Goal: Transaction & Acquisition: Book appointment/travel/reservation

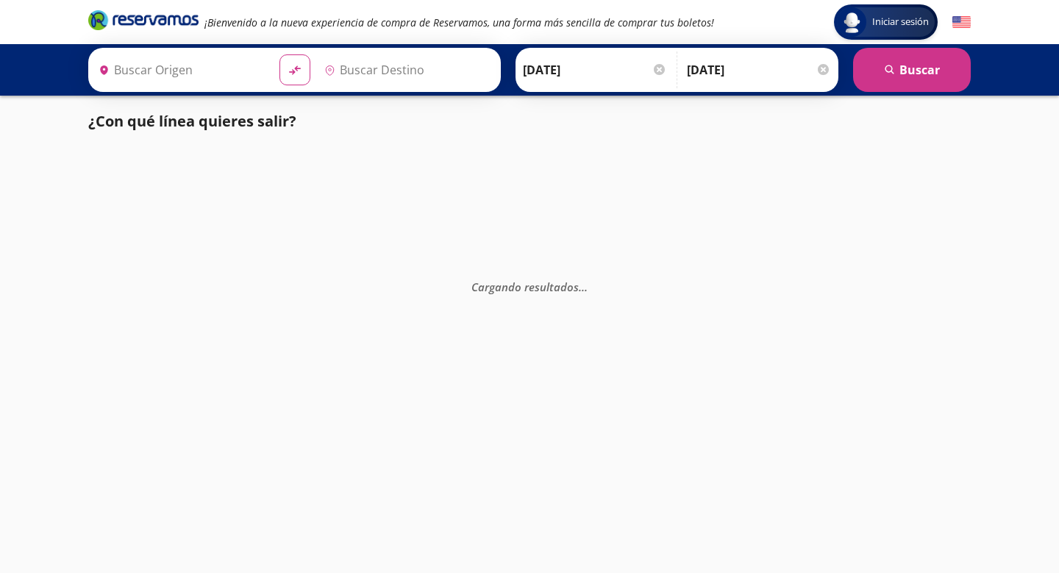
type input "[GEOGRAPHIC_DATA], [GEOGRAPHIC_DATA]"
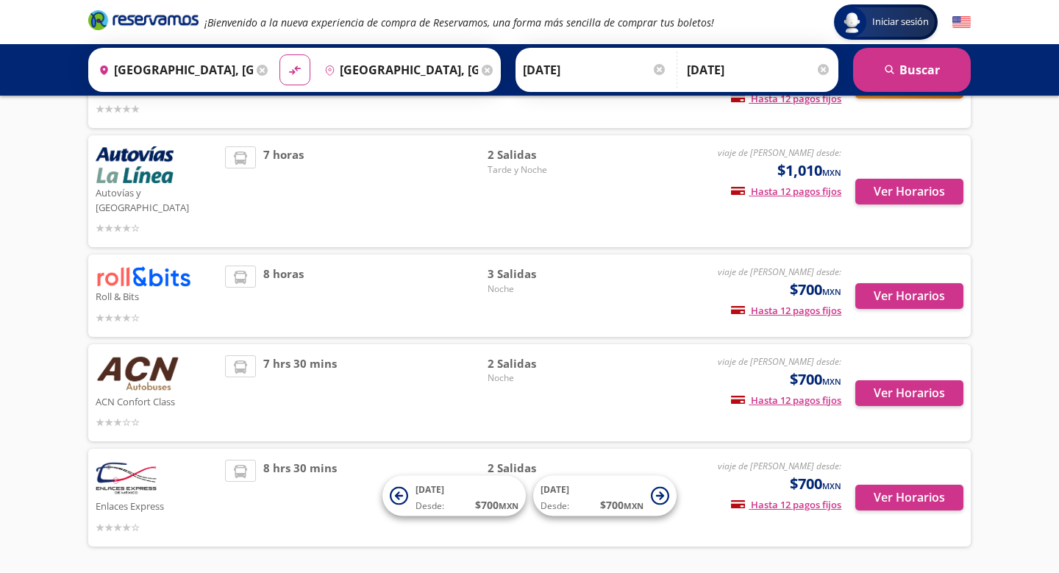
scroll to position [373, 0]
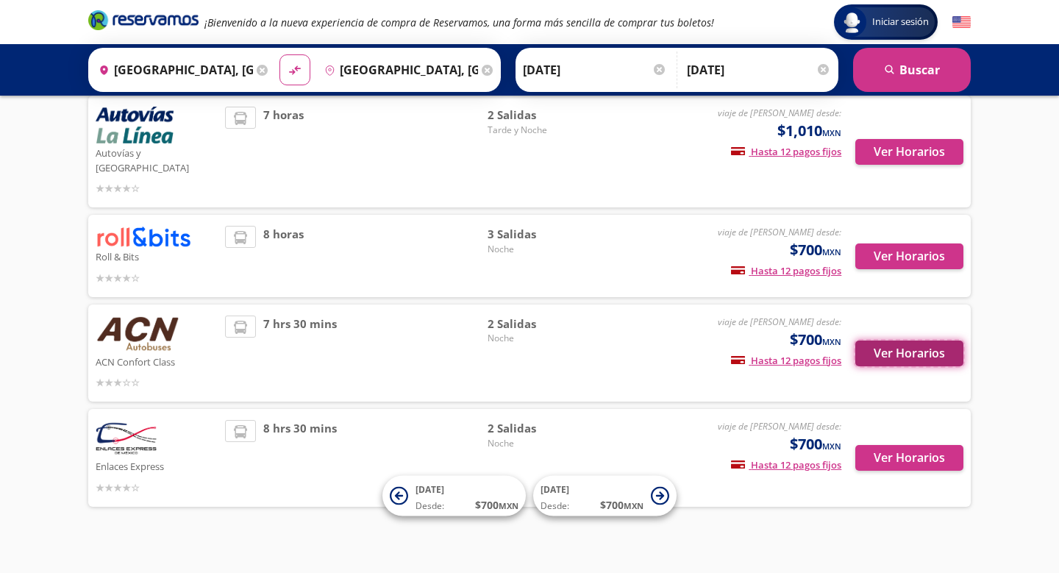
click at [894, 341] on button "Ver Horarios" at bounding box center [909, 354] width 108 height 26
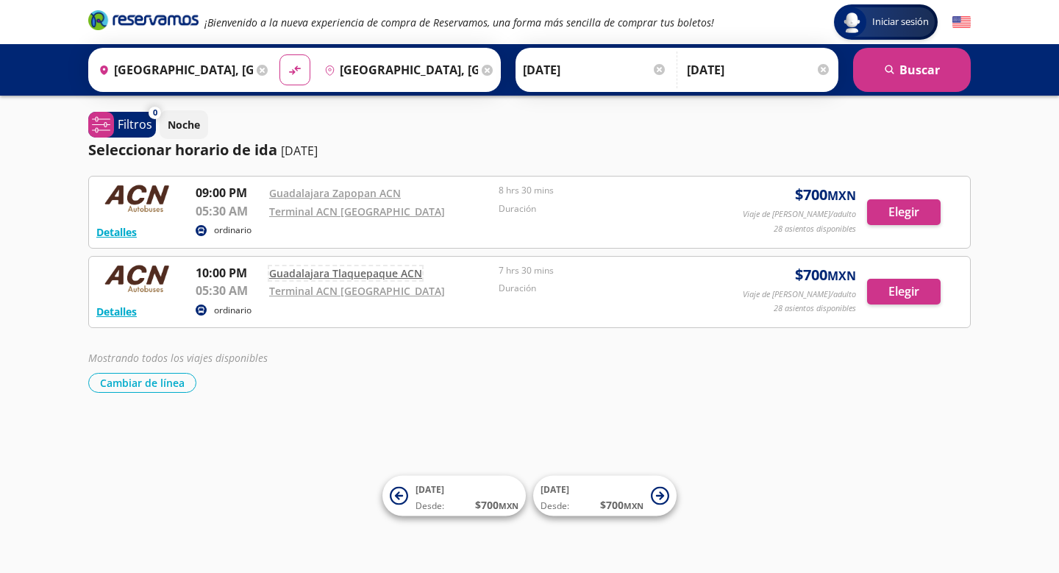
click at [347, 277] on link "Guadalajara Tlaquepaque ACN" at bounding box center [345, 273] width 153 height 14
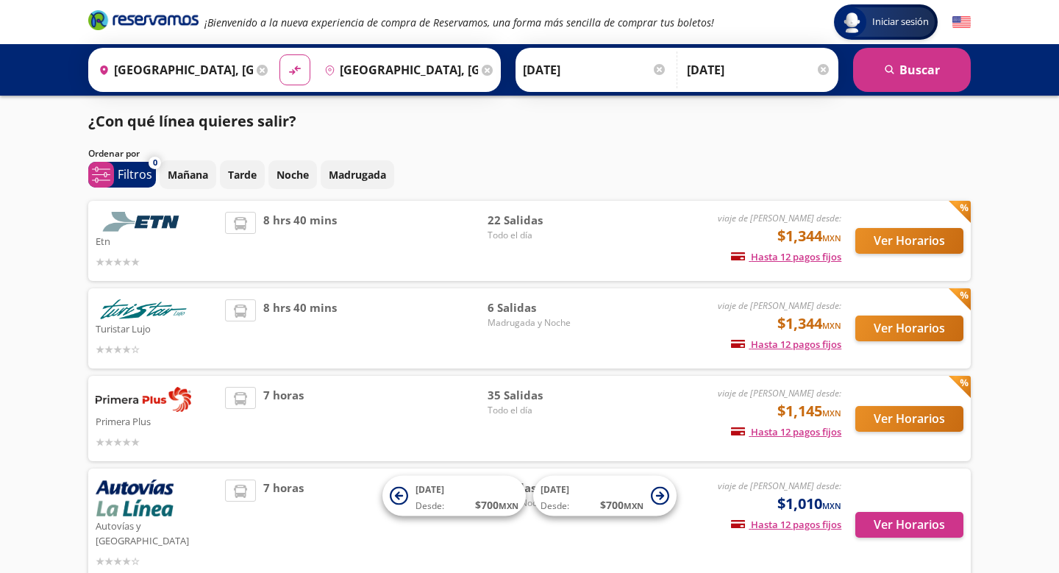
scroll to position [373, 0]
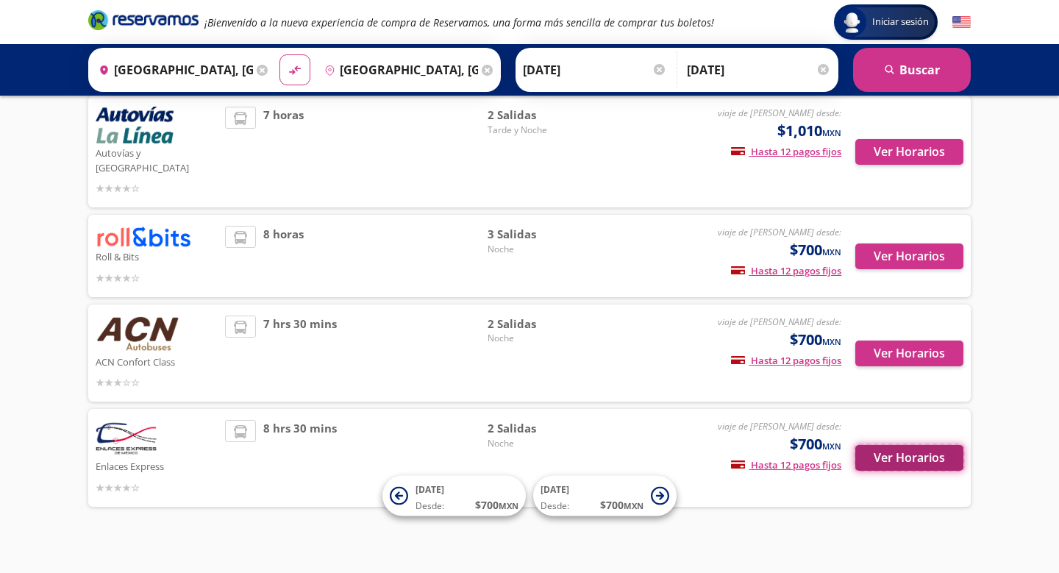
click at [902, 446] on button "Ver Horarios" at bounding box center [909, 458] width 108 height 26
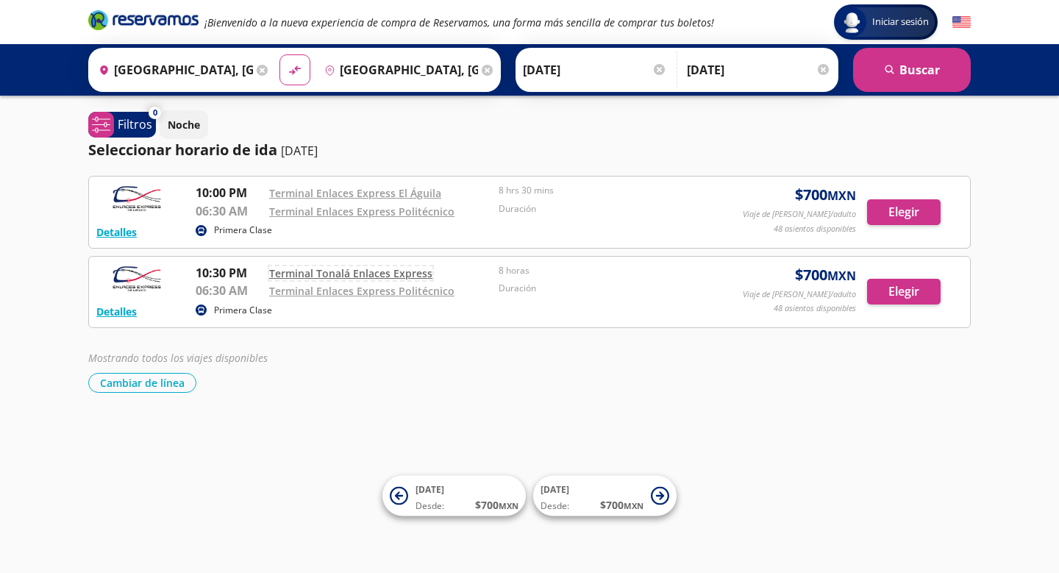
click at [391, 274] on link "Terminal Tonalá Enlaces Express" at bounding box center [350, 273] width 163 height 14
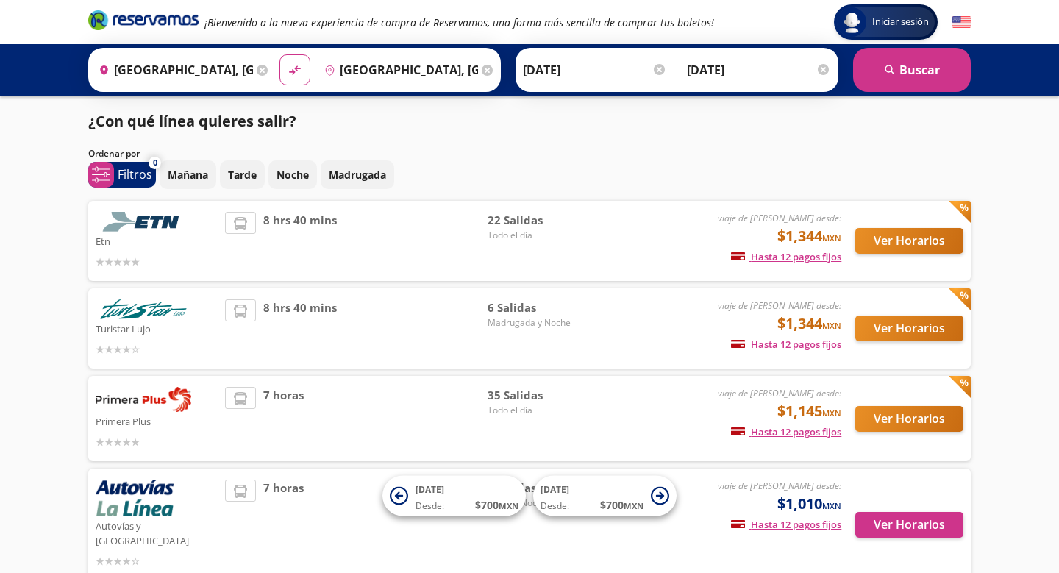
scroll to position [373, 0]
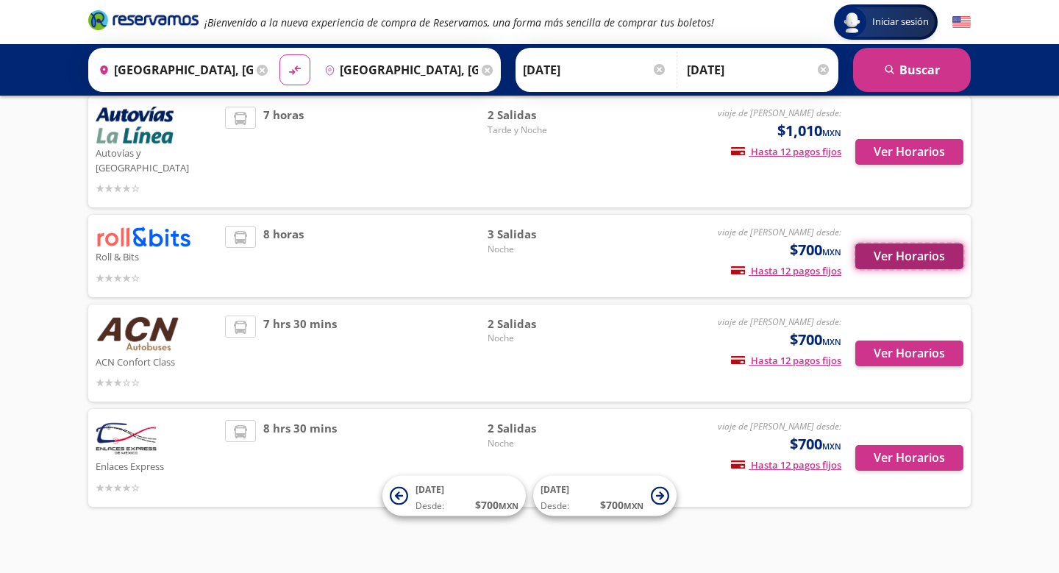
click at [938, 243] on button "Ver Horarios" at bounding box center [909, 256] width 108 height 26
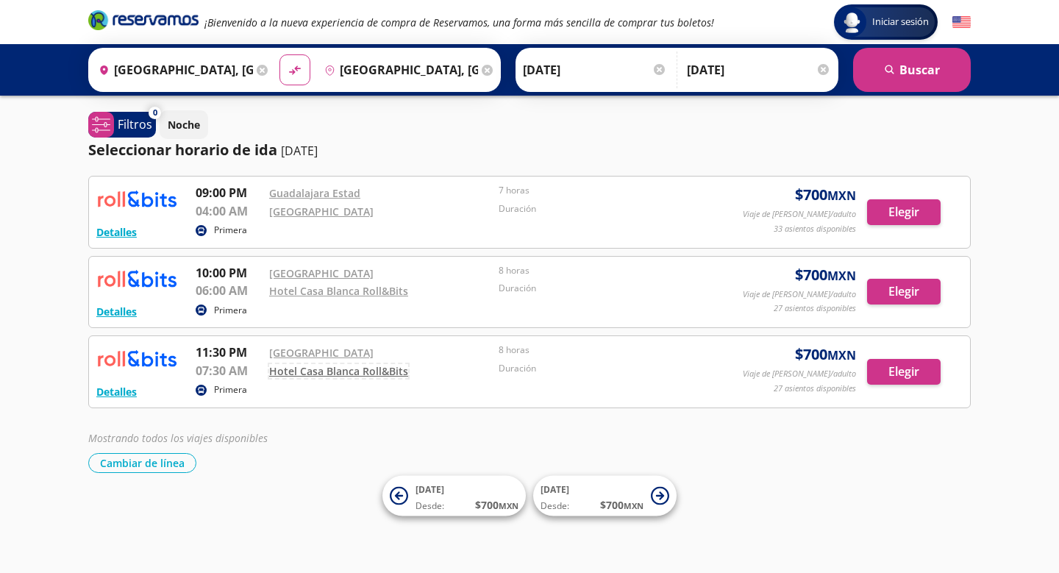
click at [378, 374] on link "Hotel Casa Blanca Roll&Bits" at bounding box center [338, 371] width 139 height 14
click at [891, 364] on button "Elegir" at bounding box center [904, 372] width 74 height 26
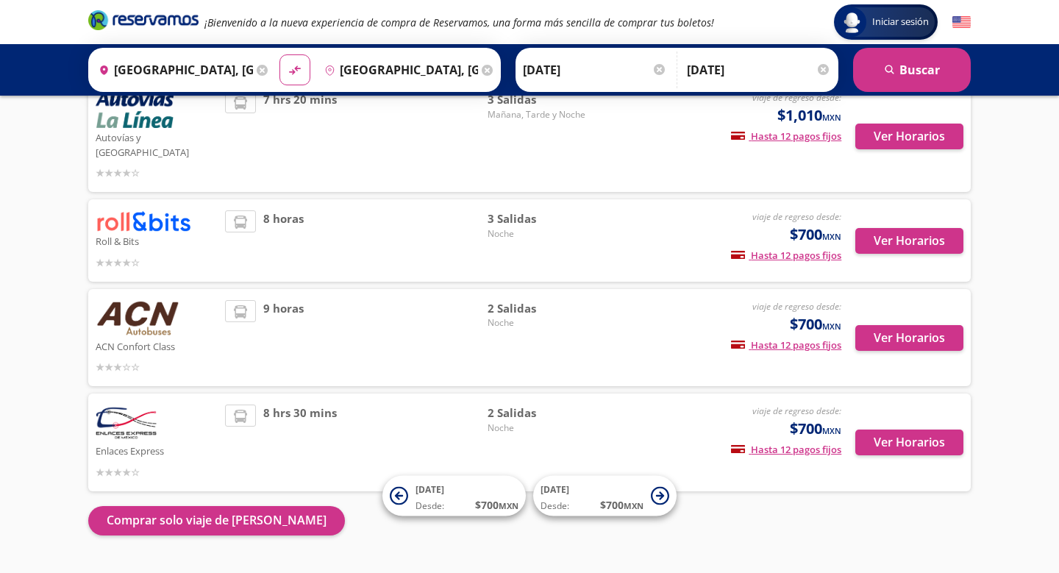
scroll to position [399, 0]
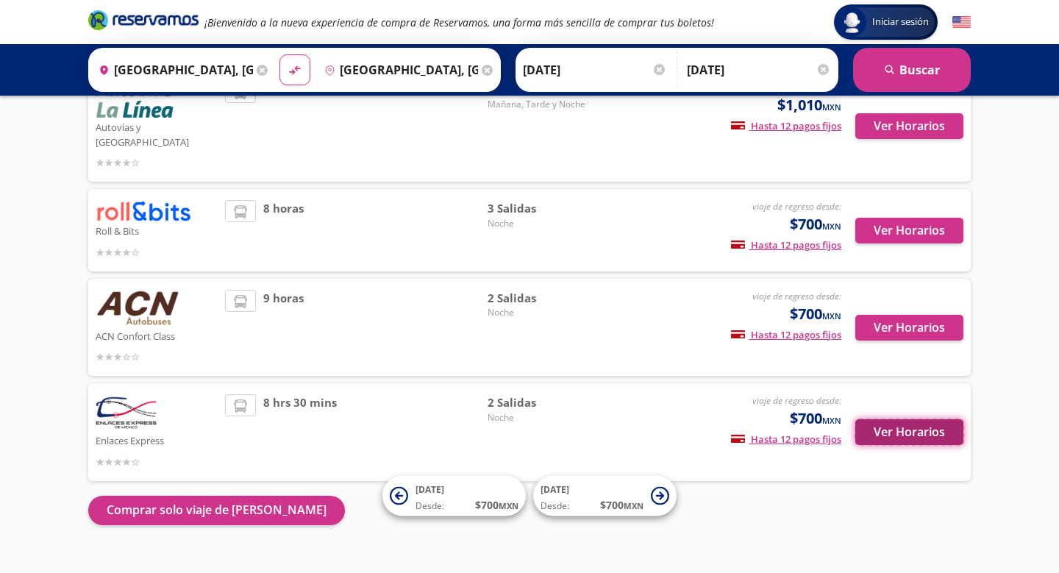
click at [899, 420] on button "Ver Horarios" at bounding box center [909, 432] width 108 height 26
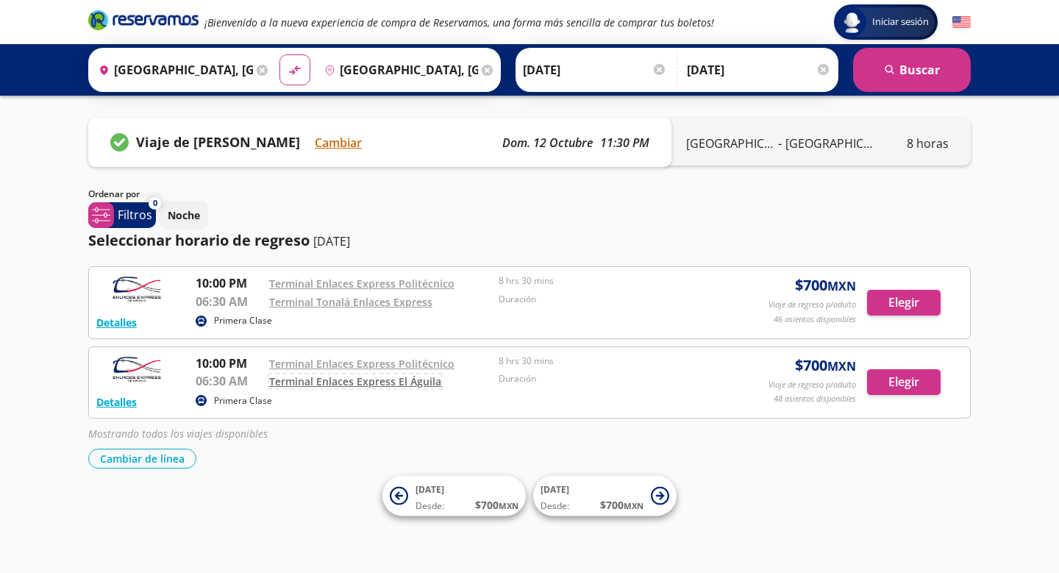
click at [413, 382] on link "Terminal Enlaces Express El Águila" at bounding box center [355, 381] width 172 height 14
click at [382, 304] on link "Terminal Tonalá Enlaces Express" at bounding box center [350, 302] width 163 height 14
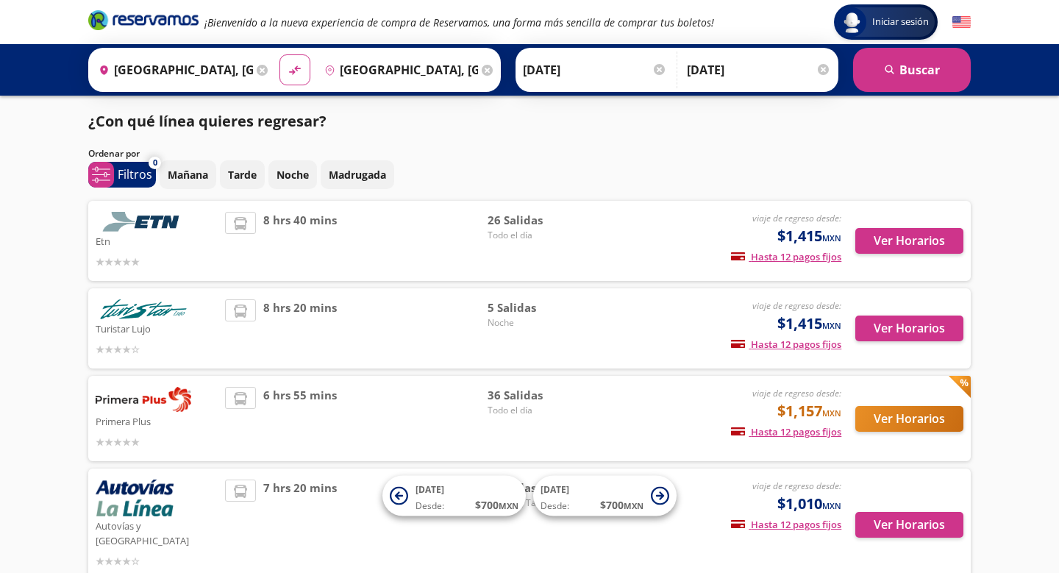
scroll to position [399, 0]
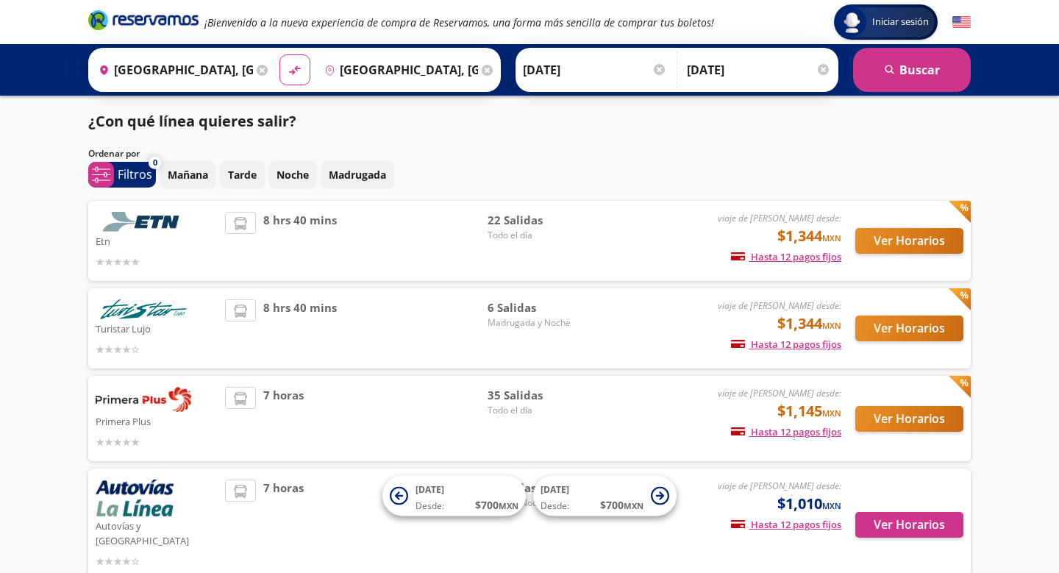
scroll to position [373, 0]
